Goal: Download file/media

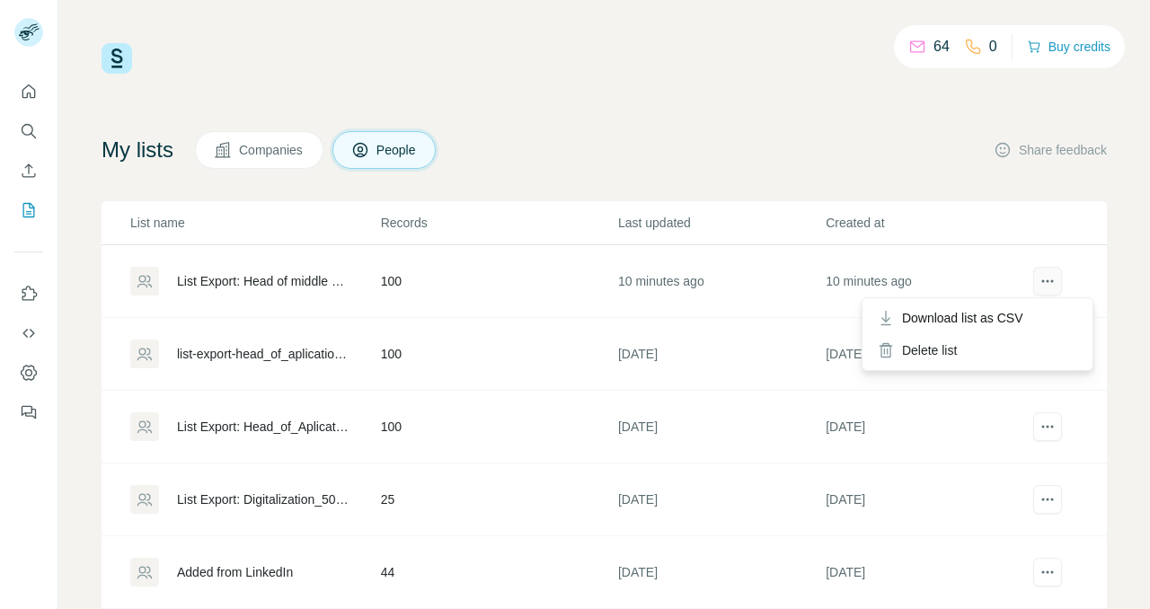
click at [1048, 289] on icon "actions" at bounding box center [1047, 281] width 18 height 18
click at [1011, 320] on span "Download list as CSV" at bounding box center [962, 318] width 121 height 18
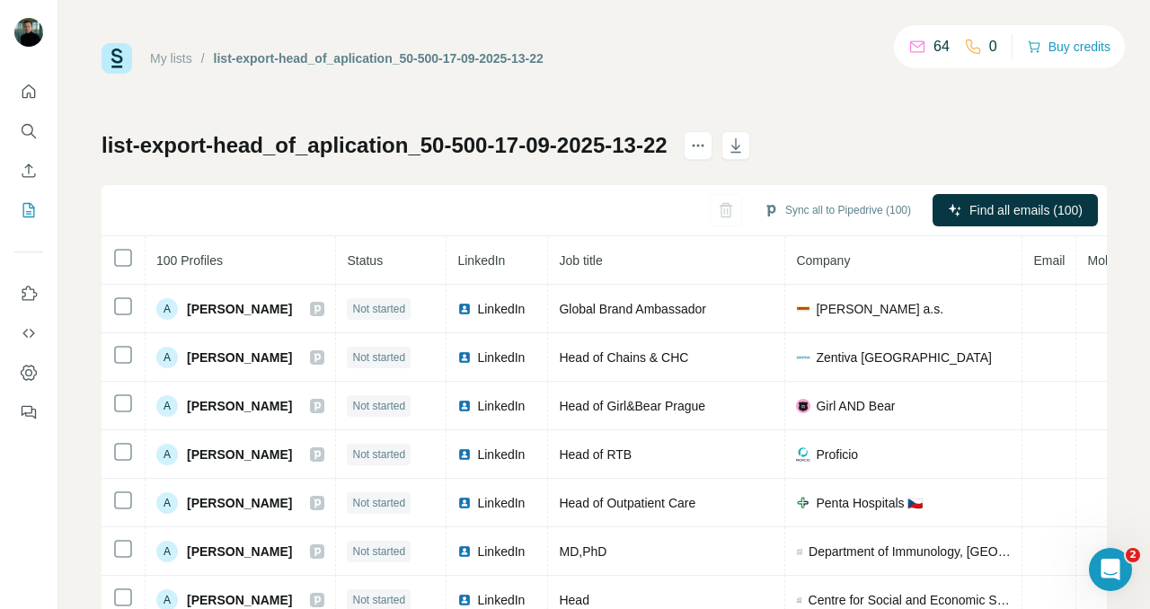
click at [720, 33] on div "My lists / list-export-head_of_aplication_50-500-17-09-2025-13-22 64 0 Buy cred…" at bounding box center [603, 304] width 1091 height 609
